Goal: Task Accomplishment & Management: Use online tool/utility

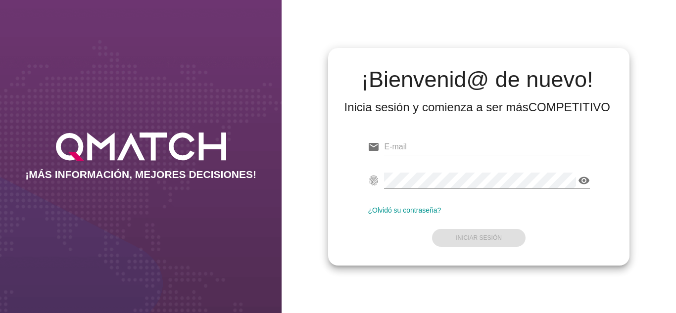
type input "[PERSON_NAME][EMAIL_ADDRESS][DOMAIN_NAME]"
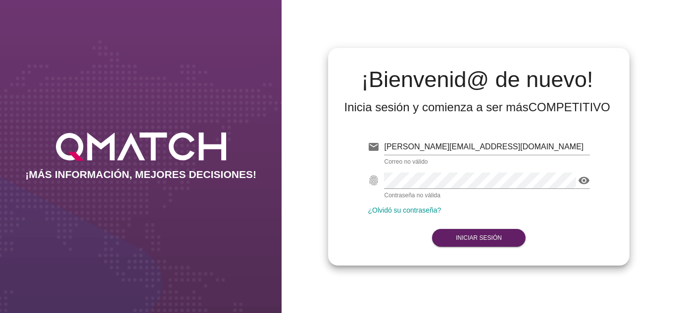
click at [426, 227] on form "email oscargerman.reyrojas@cencosud.com.co Correo no válido fingerprint visibil…" at bounding box center [479, 191] width 222 height 117
click at [466, 236] on strong "Iniciar Sesión" at bounding box center [479, 238] width 46 height 7
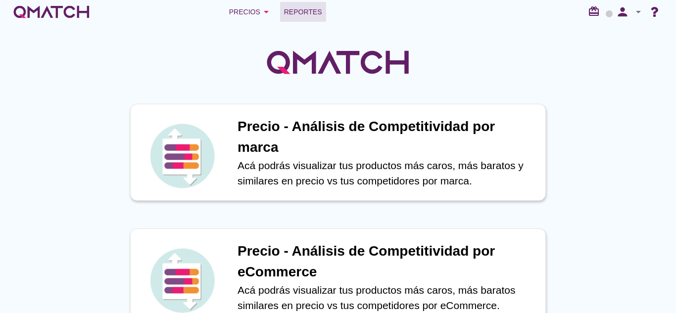
click at [313, 18] on link "Reportes" at bounding box center [303, 12] width 46 height 20
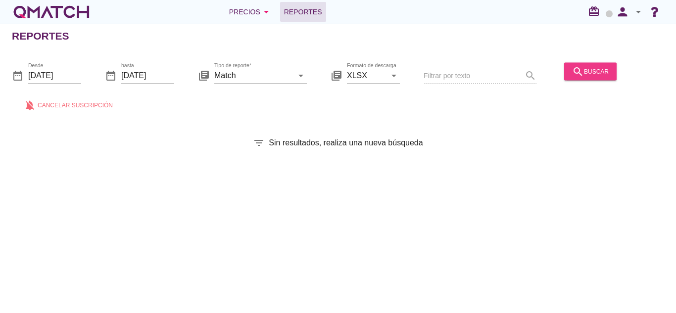
click at [588, 70] on div "search buscar" at bounding box center [590, 71] width 37 height 12
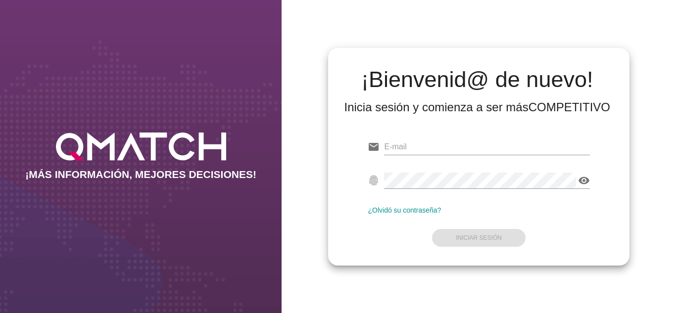
type input "[PERSON_NAME][EMAIL_ADDRESS][DOMAIN_NAME]"
click at [400, 231] on form "email [PERSON_NAME][EMAIL_ADDRESS][DOMAIN_NAME] fingerprint visibility ¿Olvidó …" at bounding box center [479, 191] width 222 height 117
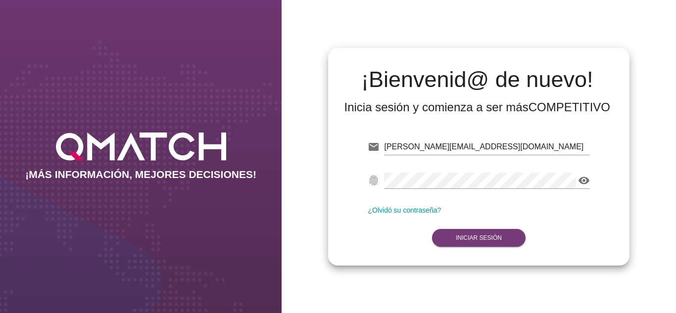
click at [472, 244] on button "Iniciar Sesión" at bounding box center [479, 238] width 94 height 18
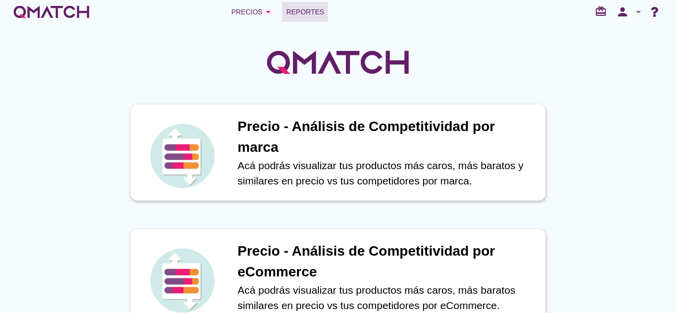
click at [304, 13] on span "Reportes" at bounding box center [305, 12] width 38 height 12
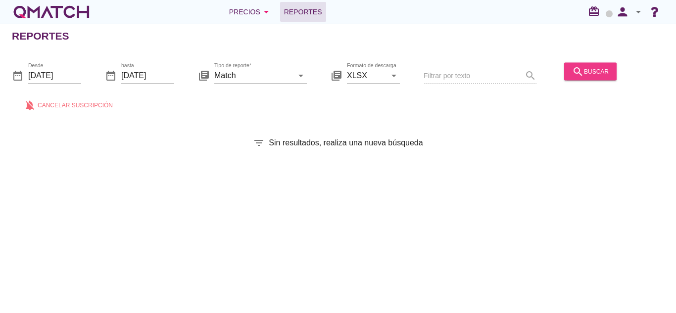
click at [597, 70] on div "search buscar" at bounding box center [590, 71] width 37 height 12
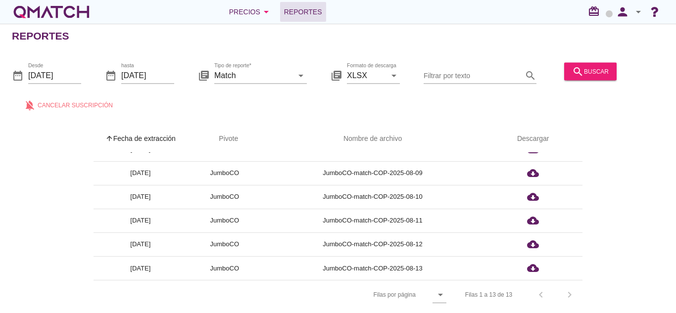
scroll to position [3, 0]
click at [430, 294] on div "Filas por página arrow_drop_down" at bounding box center [360, 295] width 172 height 29
click at [443, 293] on icon "arrow_drop_down" at bounding box center [441, 295] width 12 height 12
click at [439, 292] on div "All" at bounding box center [443, 296] width 21 height 12
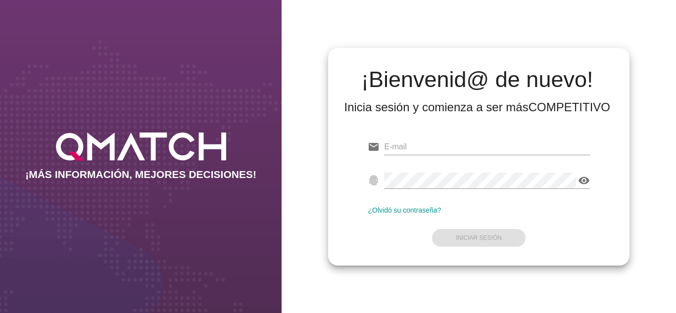
type input "[PERSON_NAME][EMAIL_ADDRESS][DOMAIN_NAME]"
click at [416, 217] on form "email [PERSON_NAME][EMAIL_ADDRESS][DOMAIN_NAME] fingerprint visibility ¿Olvidó …" at bounding box center [479, 191] width 222 height 117
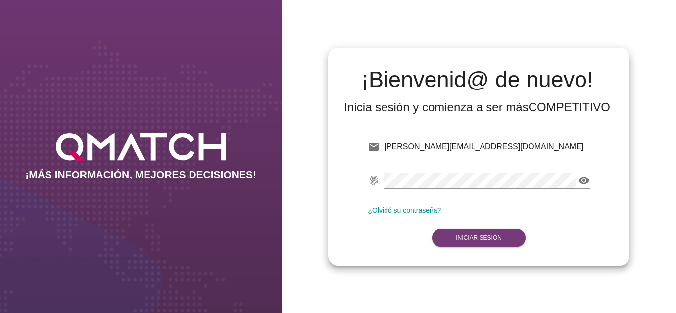
click at [453, 238] on button "Iniciar Sesión" at bounding box center [479, 238] width 94 height 18
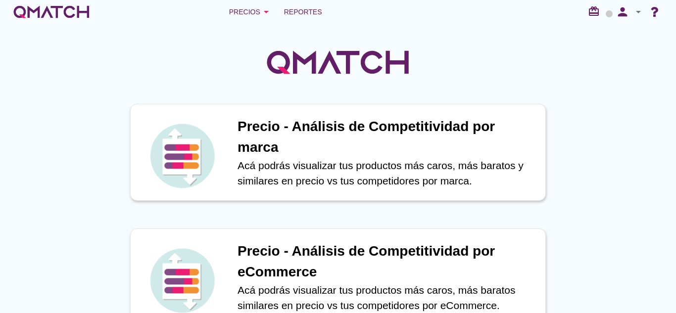
click at [296, 23] on div "Precios arrow_drop_down Reportes redeem person arrow_drop_down" at bounding box center [338, 12] width 676 height 24
click at [306, 17] on span "Reportes" at bounding box center [303, 12] width 38 height 12
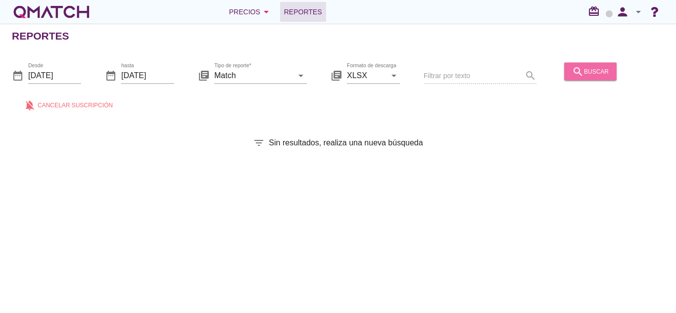
click at [579, 75] on icon "search" at bounding box center [578, 71] width 12 height 12
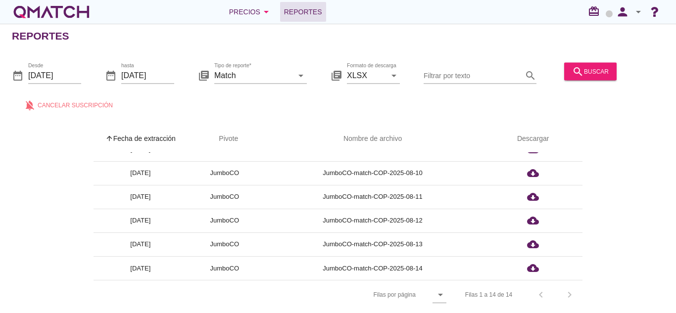
scroll to position [3, 0]
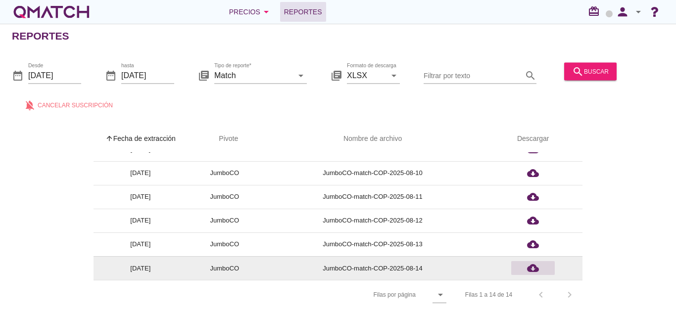
click at [538, 267] on icon "cloud_download" at bounding box center [533, 268] width 12 height 12
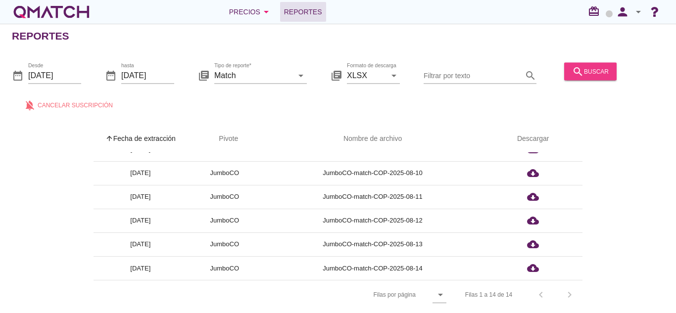
click at [585, 74] on div "search buscar" at bounding box center [590, 71] width 37 height 12
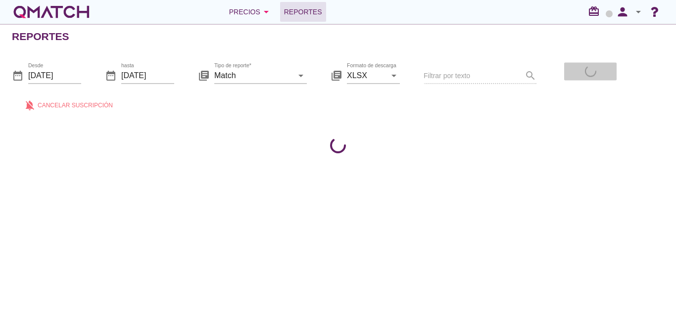
scroll to position [0, 0]
